Goal: Information Seeking & Learning: Learn about a topic

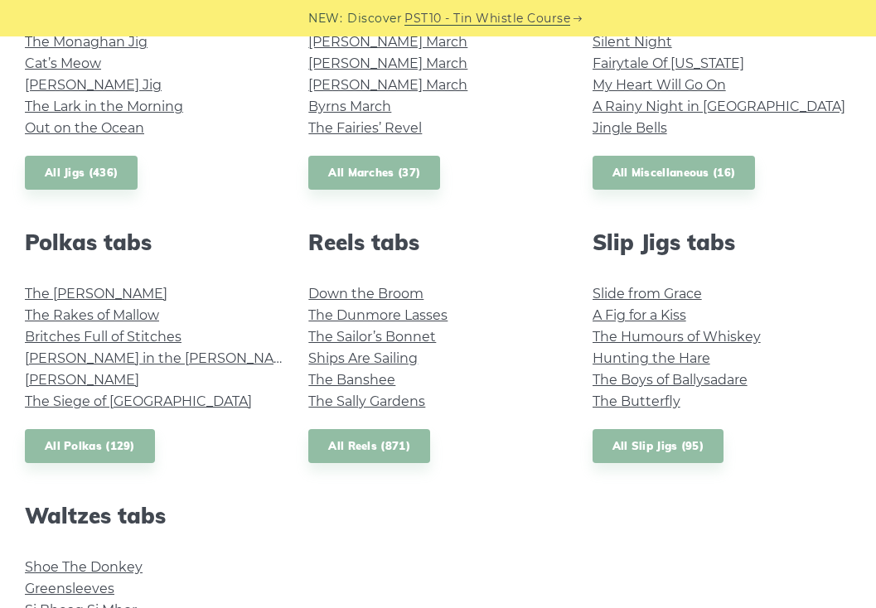
scroll to position [1160, 0]
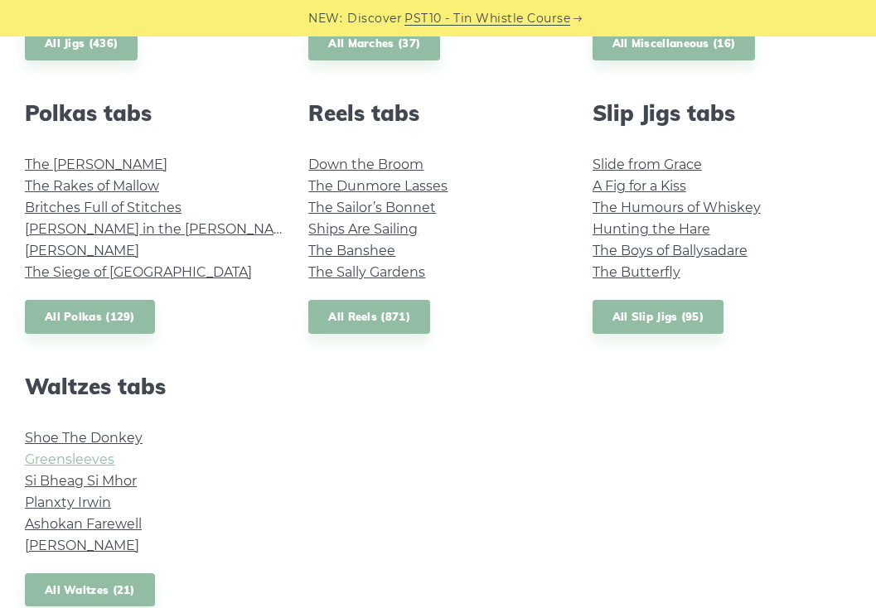
click at [76, 458] on link "Greensleeves" at bounding box center [69, 459] width 89 height 16
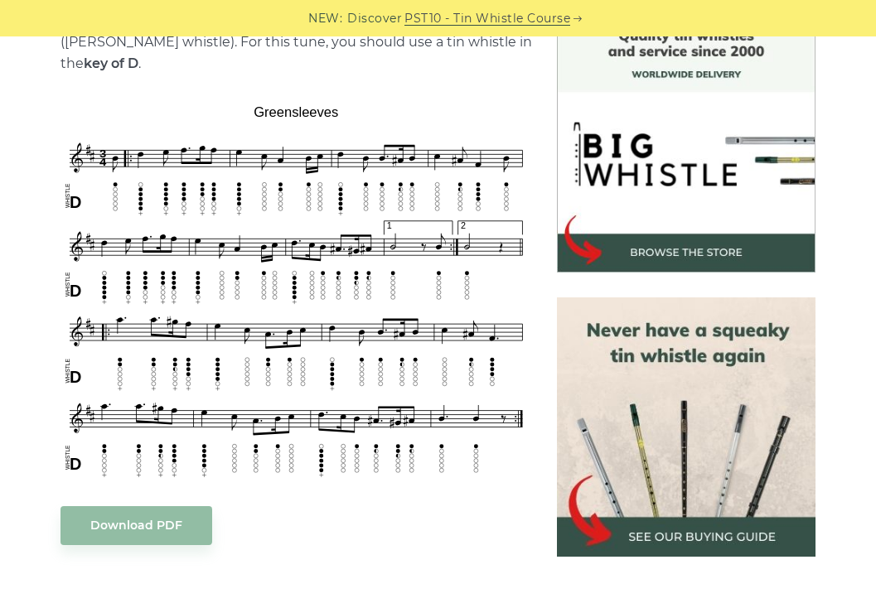
scroll to position [497, 0]
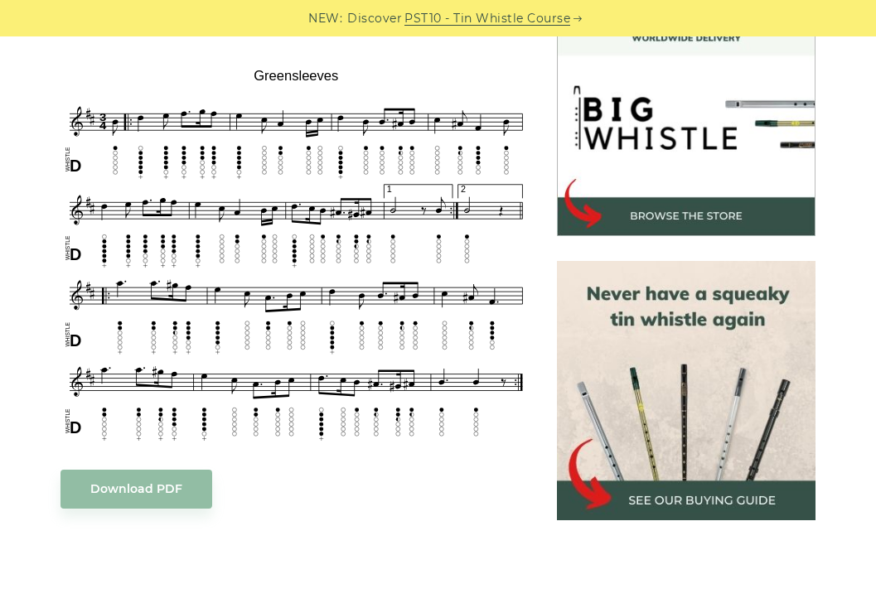
click at [486, 18] on link "PST10 - Tin Whistle Course" at bounding box center [487, 18] width 166 height 19
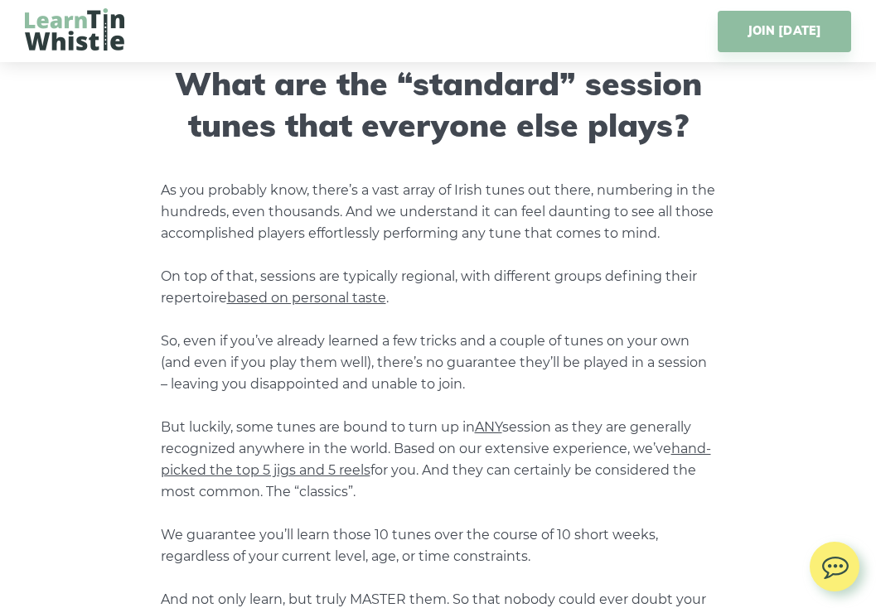
scroll to position [1325, 0]
